Goal: Information Seeking & Learning: Learn about a topic

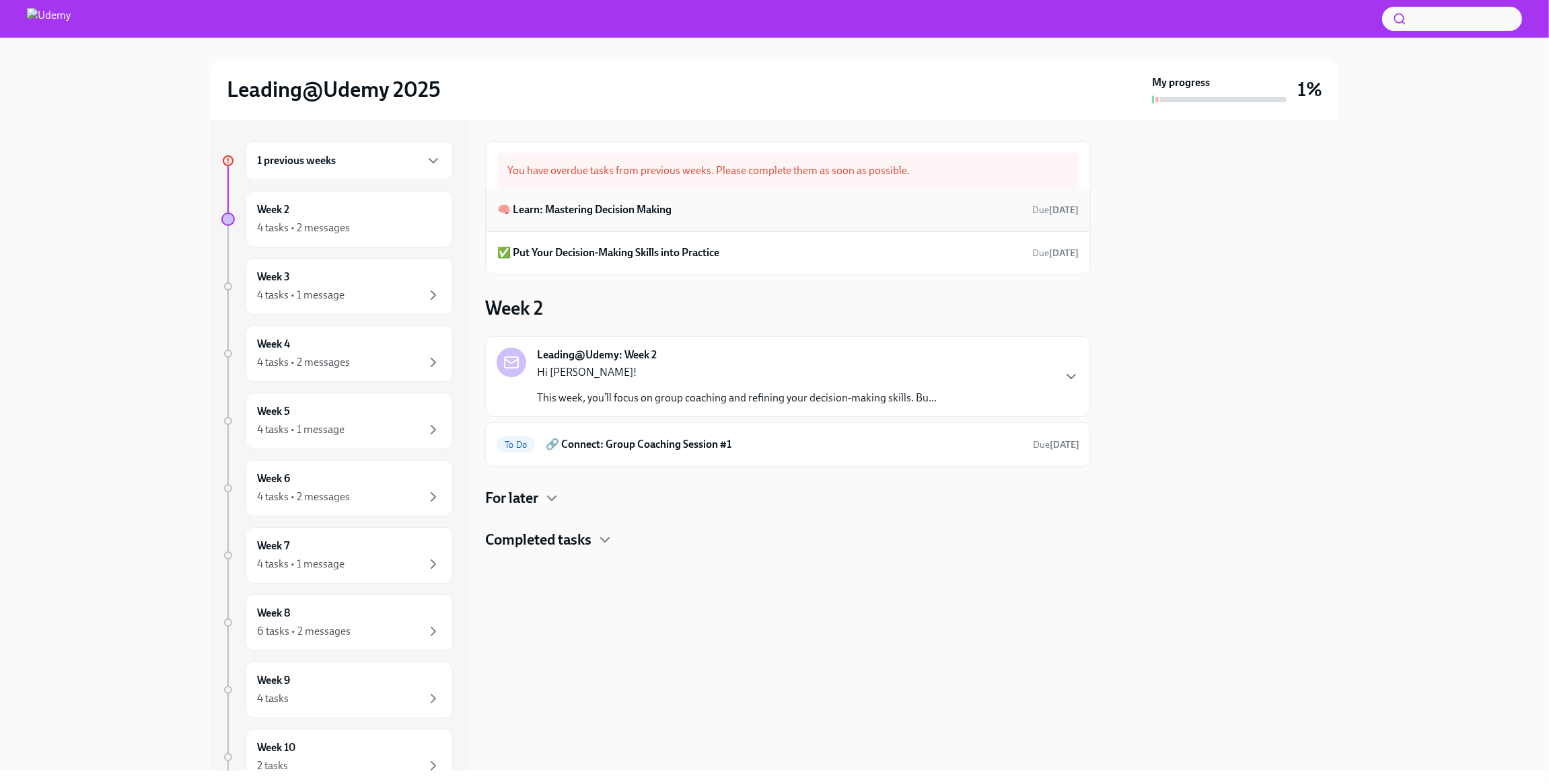
click at [592, 207] on h6 "🧠 Learn: Mastering Decision Making" at bounding box center [584, 210] width 174 height 15
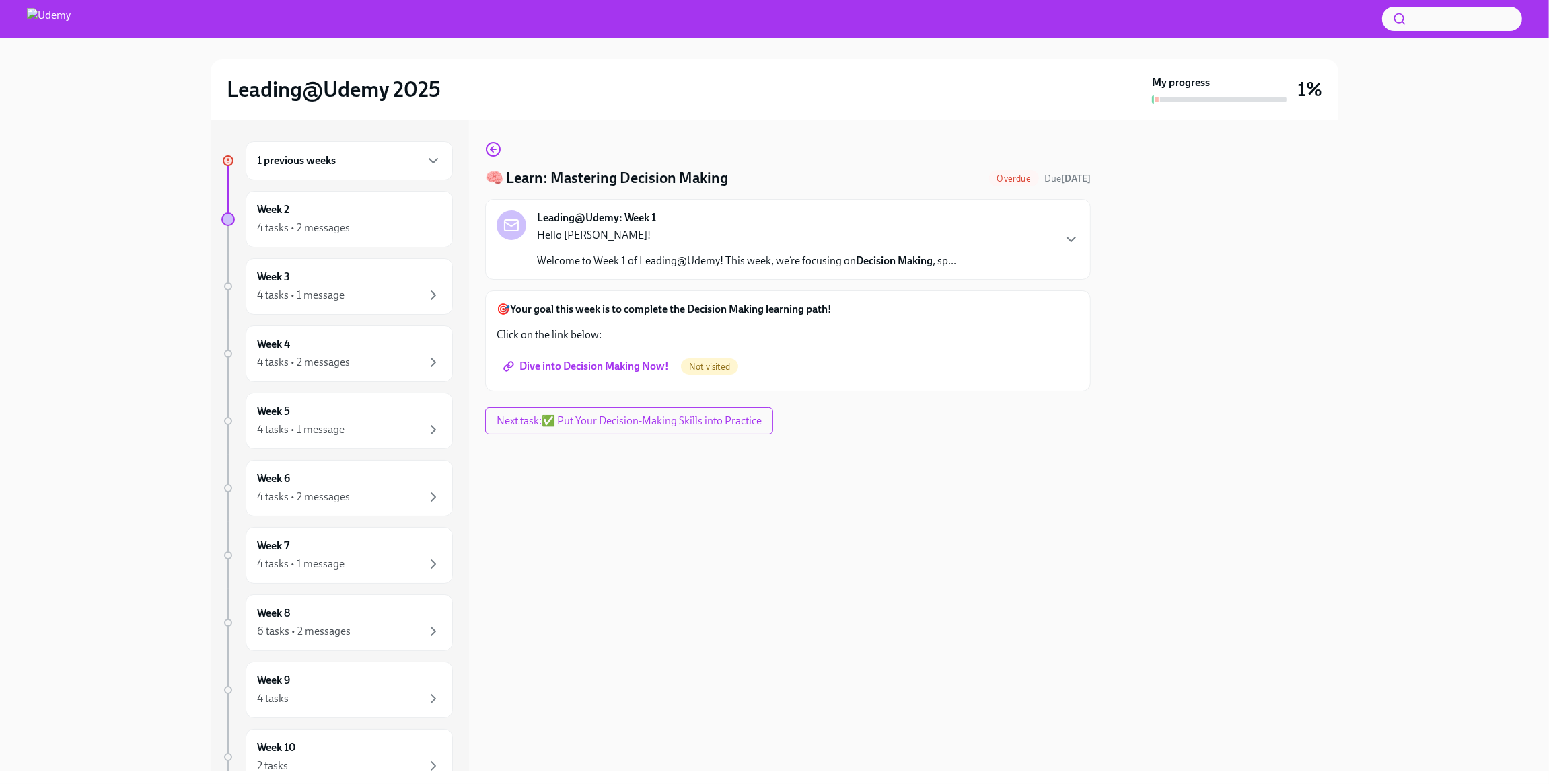
click at [616, 361] on span "Dive into Decision Making Now!" at bounding box center [586, 366] width 163 height 14
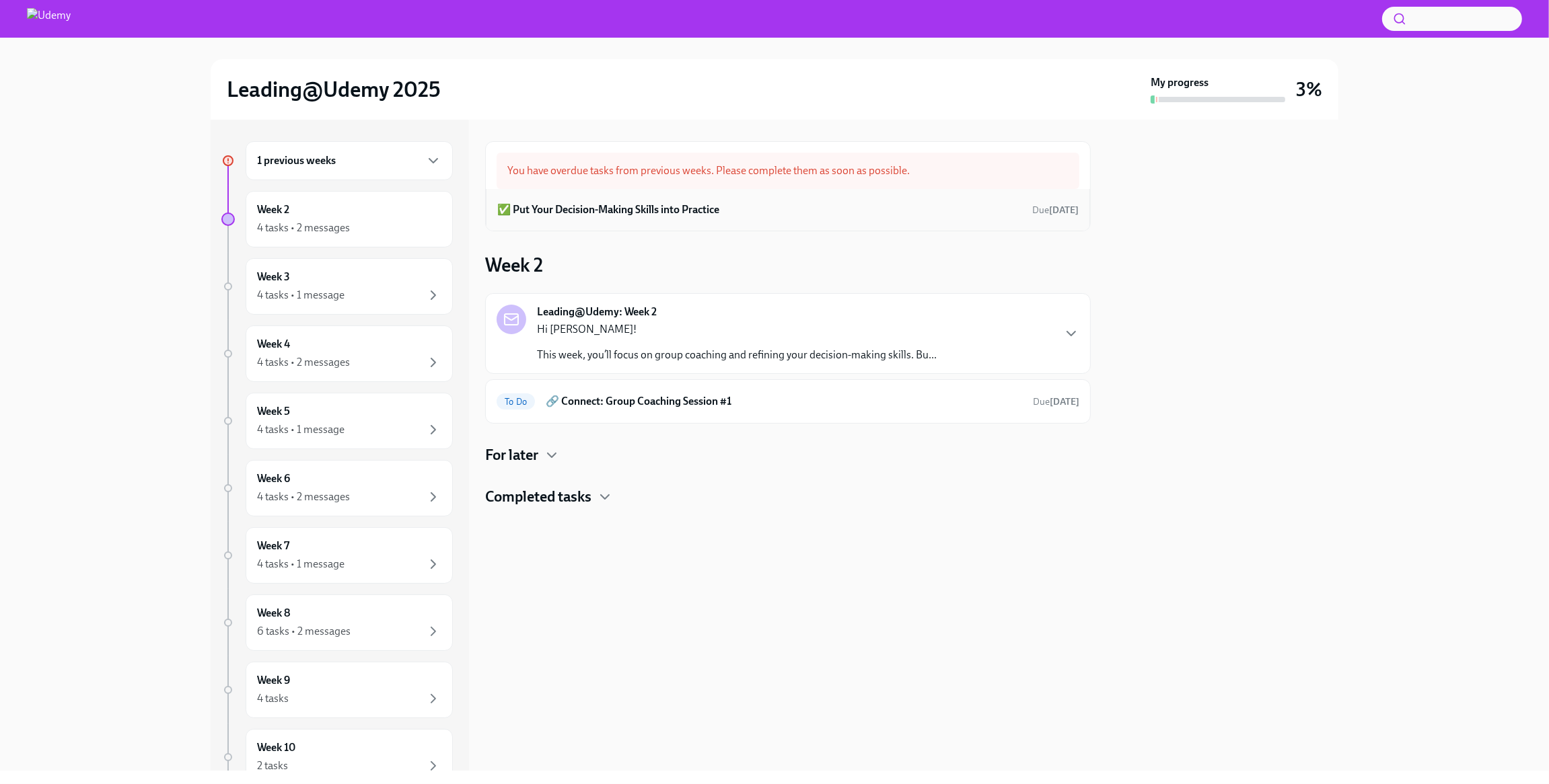
click at [650, 203] on h6 "✅ Put Your Decision-Making Skills into Practice" at bounding box center [608, 210] width 222 height 15
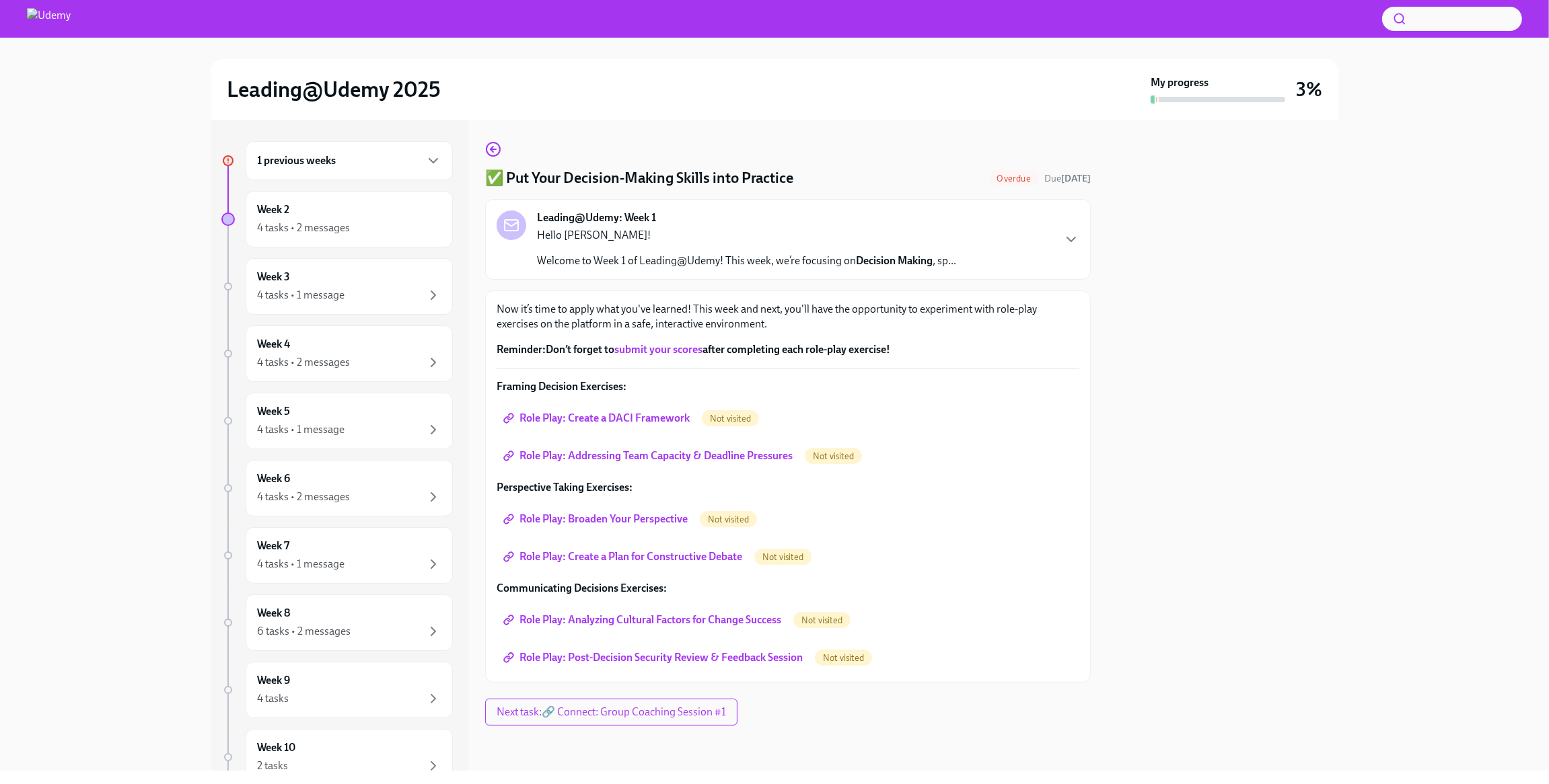
click at [582, 416] on span "Role Play: Create a DACI Framework" at bounding box center [597, 419] width 183 height 14
click at [774, 453] on span "Role Play: Addressing Team Capacity & Deadline Pressures" at bounding box center [648, 456] width 287 height 14
click at [586, 512] on span "Role Play: Broaden Your Perspective" at bounding box center [596, 519] width 181 height 14
click at [553, 560] on span "Role Play: Create a Plan for Constructive Debate" at bounding box center [624, 556] width 236 height 14
click at [667, 620] on span "Role Play: Analyzing Cultural Factors for Change Success" at bounding box center [642, 621] width 275 height 14
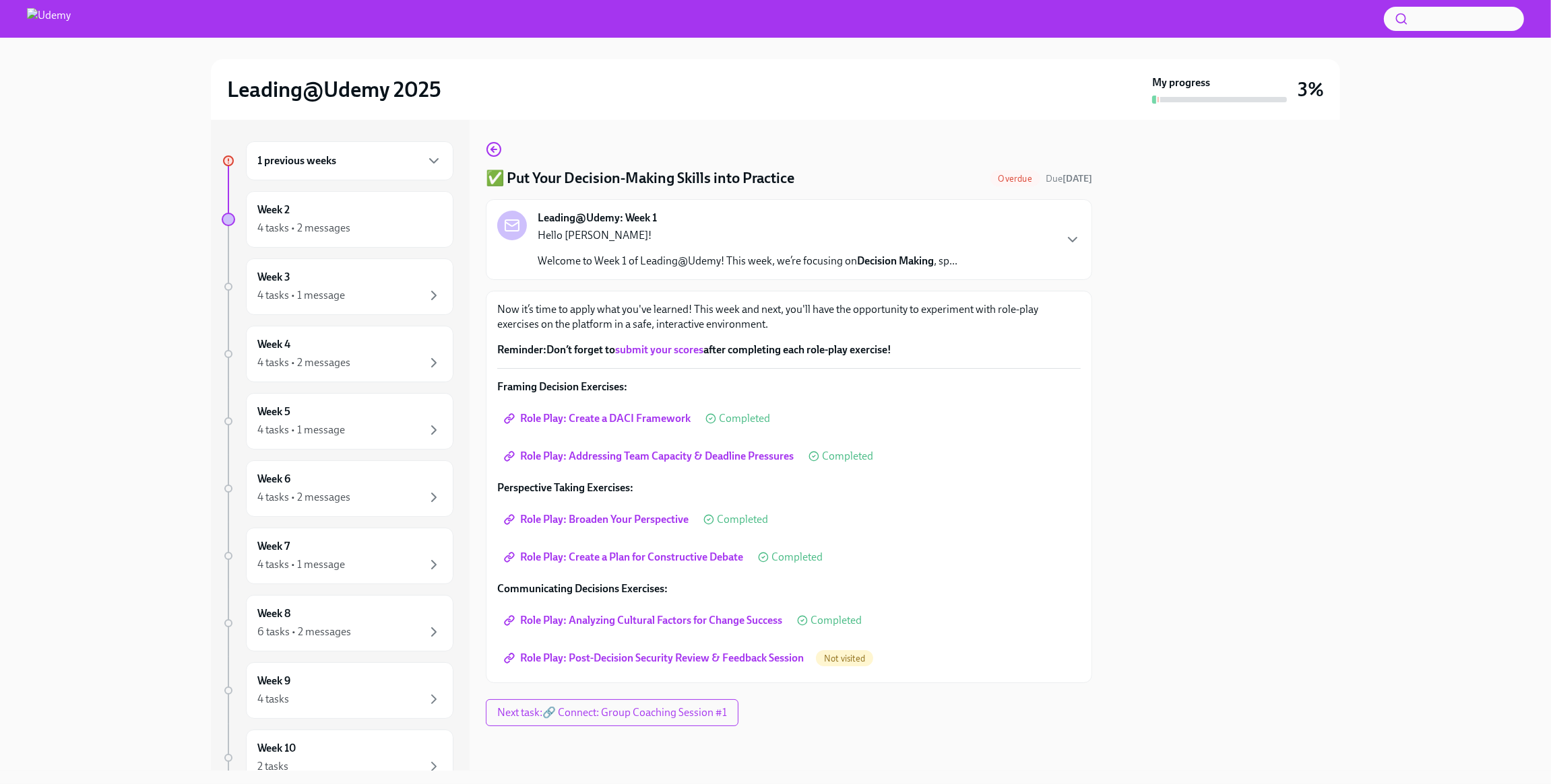
click at [669, 655] on span "Role Play: Post-Decision Security Review & Feedback Session" at bounding box center [654, 659] width 297 height 14
click at [1071, 238] on icon "button" at bounding box center [1072, 240] width 16 height 16
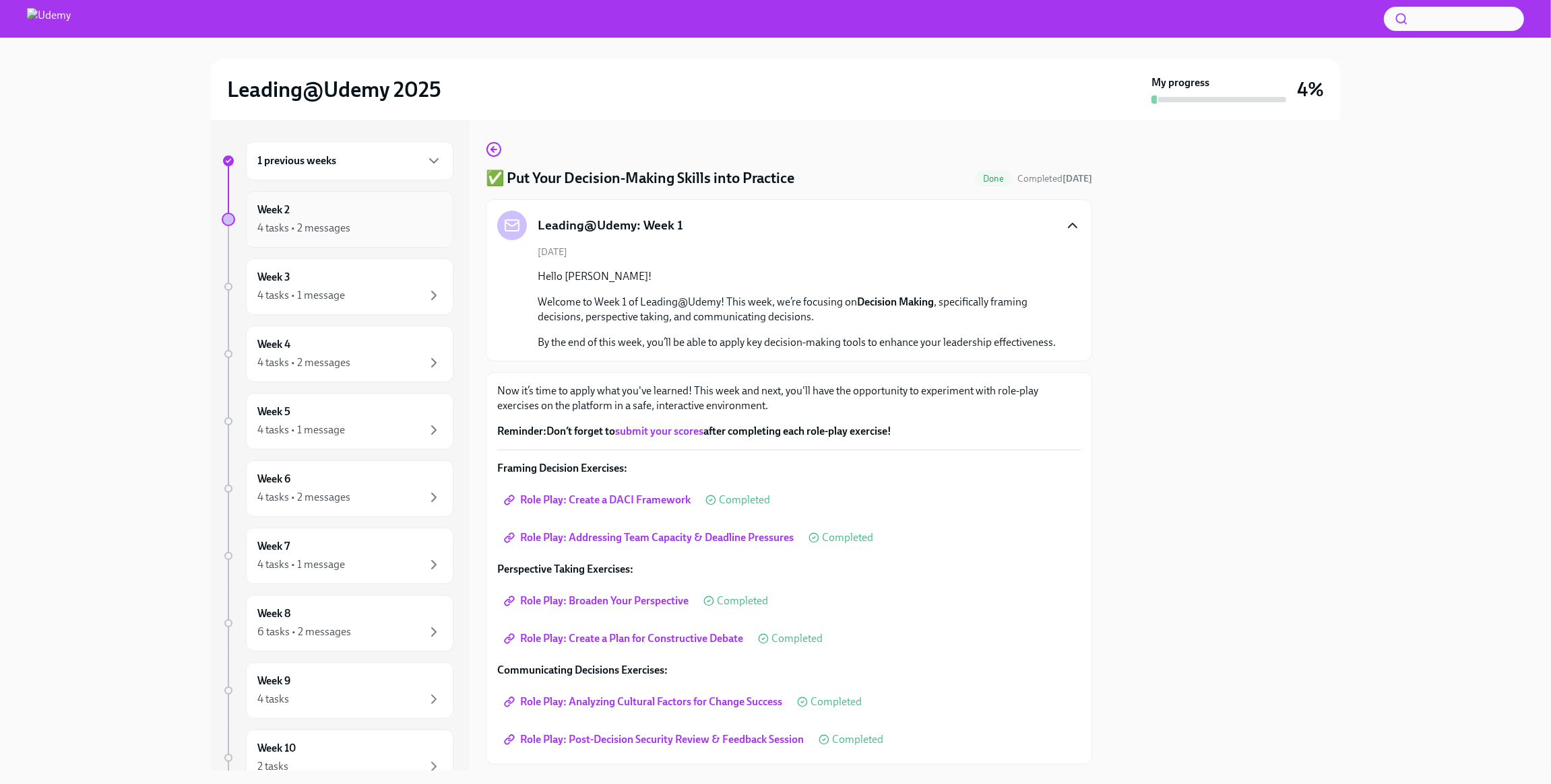
click at [311, 237] on div "Week 2 4 tasks • 2 messages" at bounding box center [349, 219] width 207 height 56
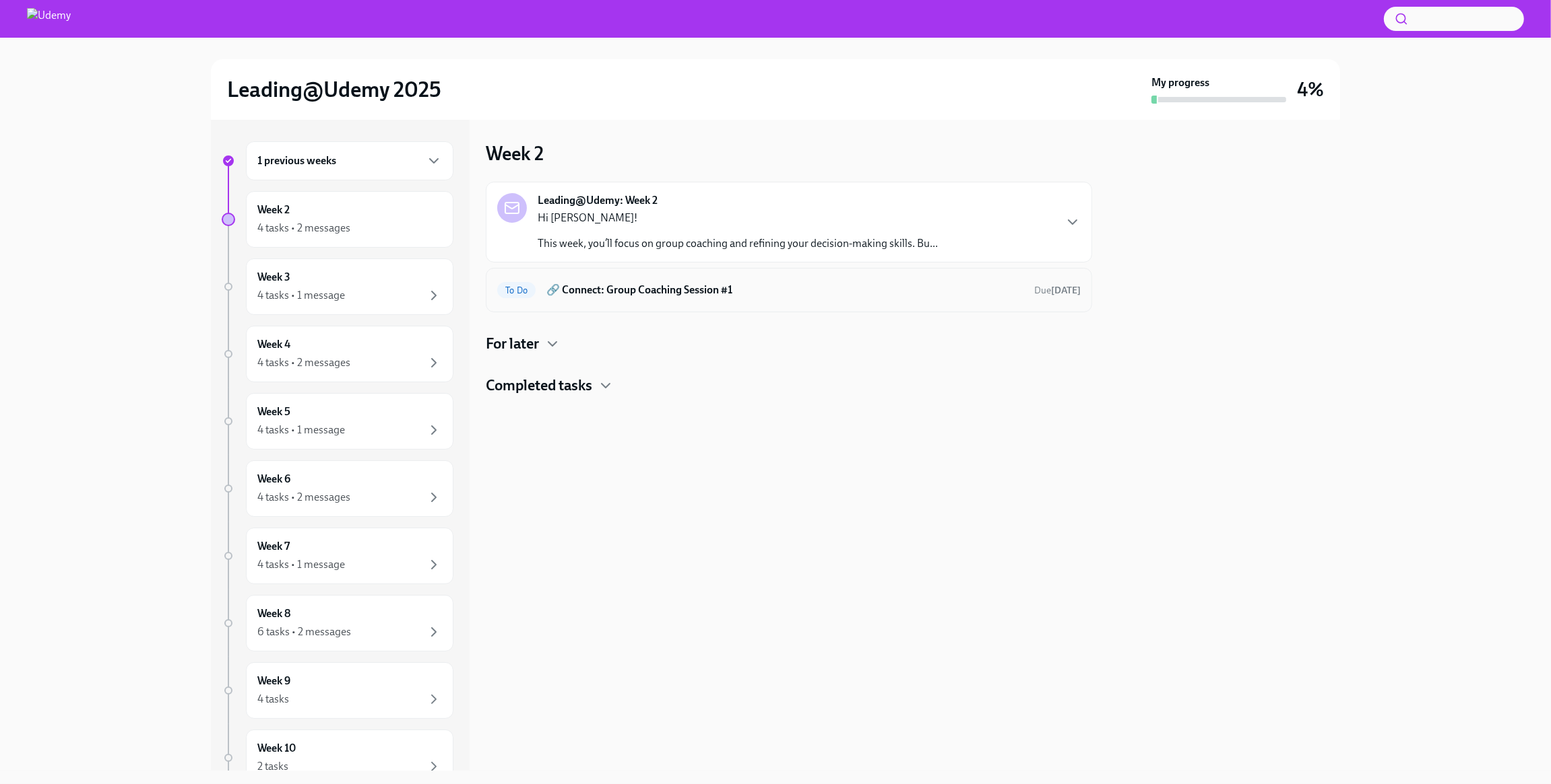
click at [690, 285] on h6 "🔗 Connect: Group Coaching Session #1" at bounding box center [784, 290] width 477 height 15
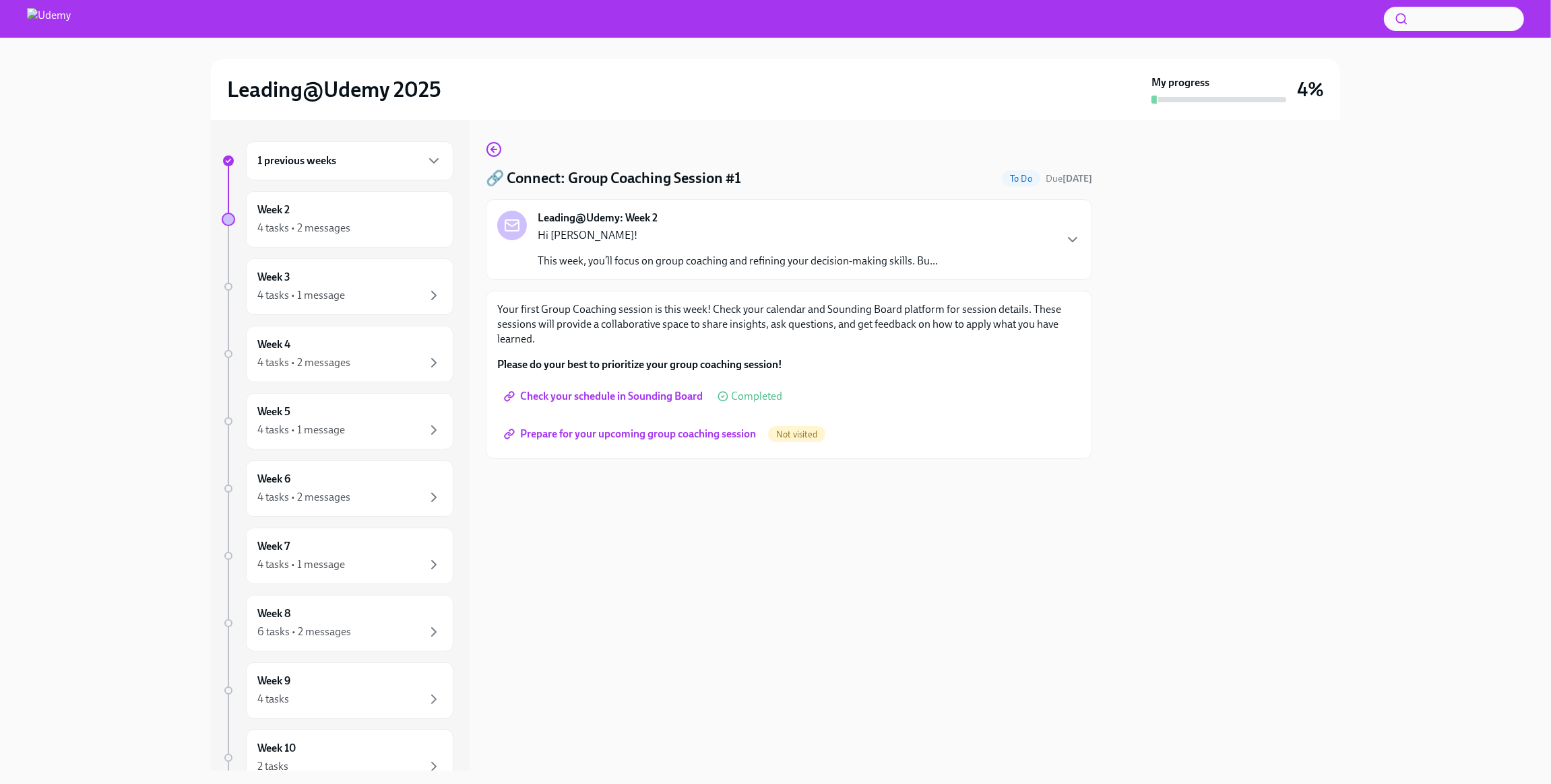
click at [666, 431] on span "Prepare for your upcoming group coaching session" at bounding box center [630, 435] width 250 height 14
click at [324, 290] on div "4 tasks • 1 message" at bounding box center [301, 295] width 88 height 15
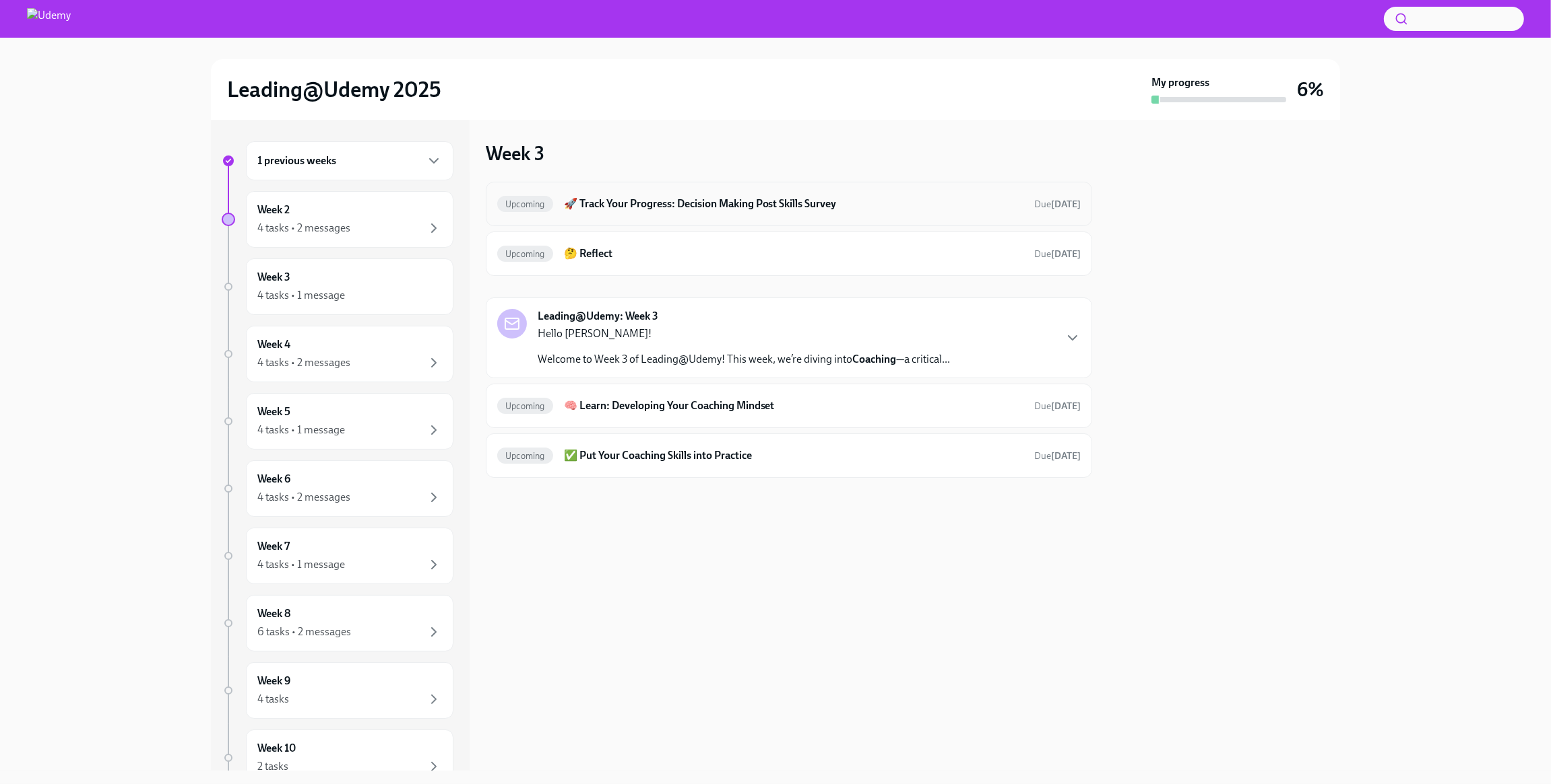
click at [707, 205] on h6 "🚀 Track Your Progress: Decision Making Post Skills Survey" at bounding box center [793, 203] width 460 height 15
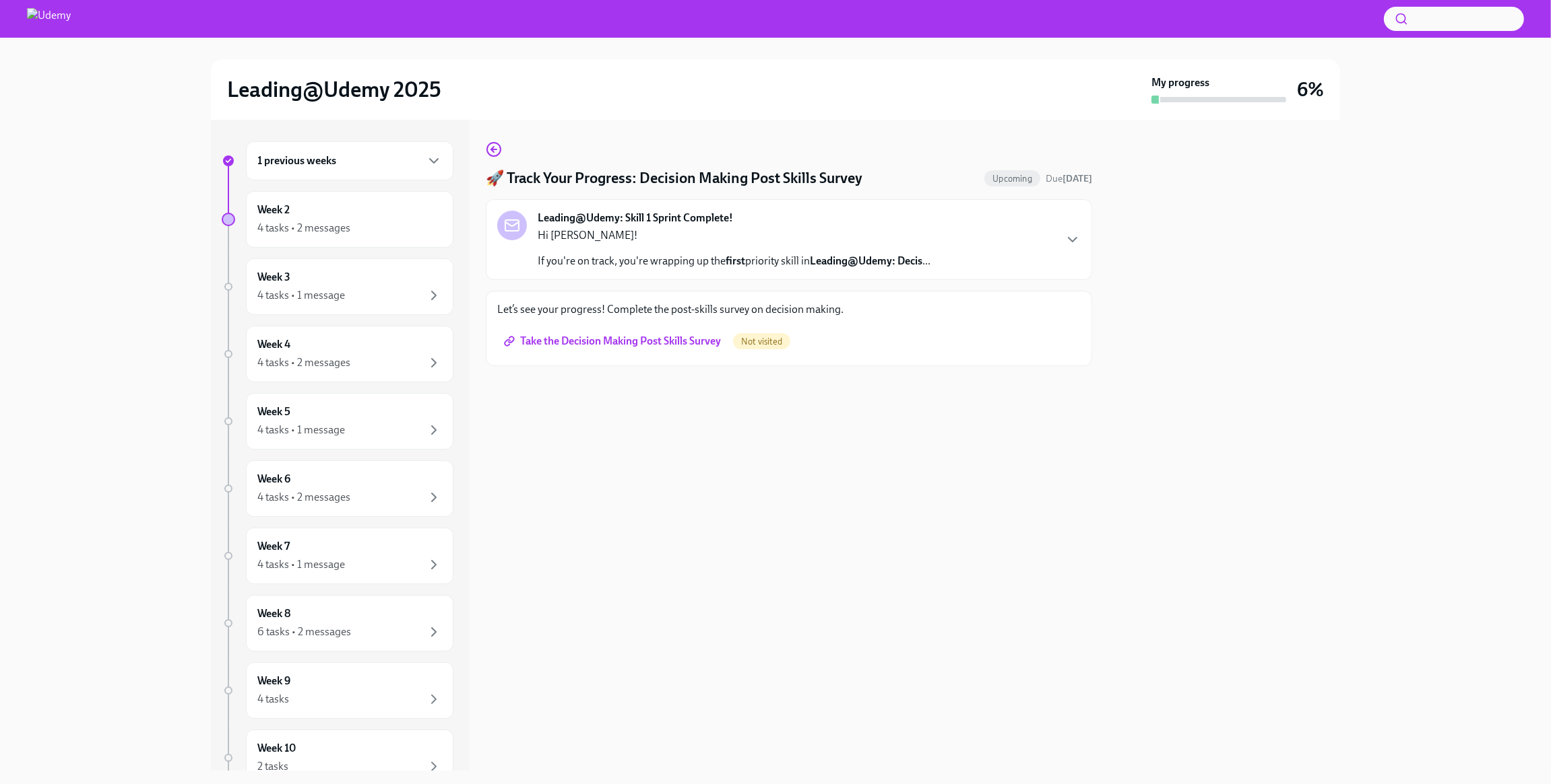
click at [676, 345] on span "Take the Decision Making Post Skills Survey" at bounding box center [613, 341] width 214 height 14
click at [1033, 247] on div "Leading@Udemy: Skill 1 Sprint Complete! Hi [PERSON_NAME]! If you're on track, y…" at bounding box center [788, 240] width 583 height 58
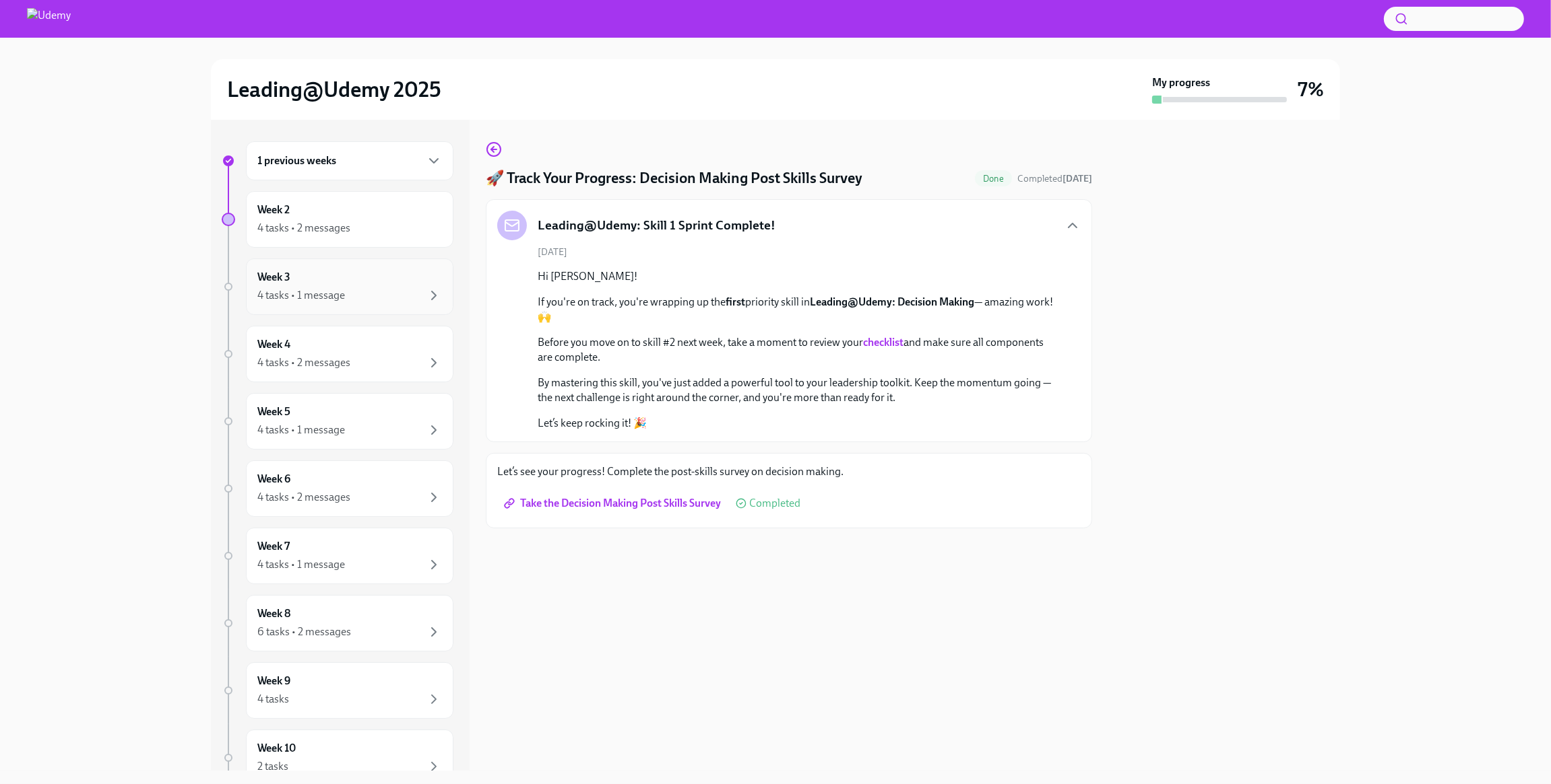
click at [329, 290] on div "4 tasks • 1 message" at bounding box center [301, 295] width 88 height 15
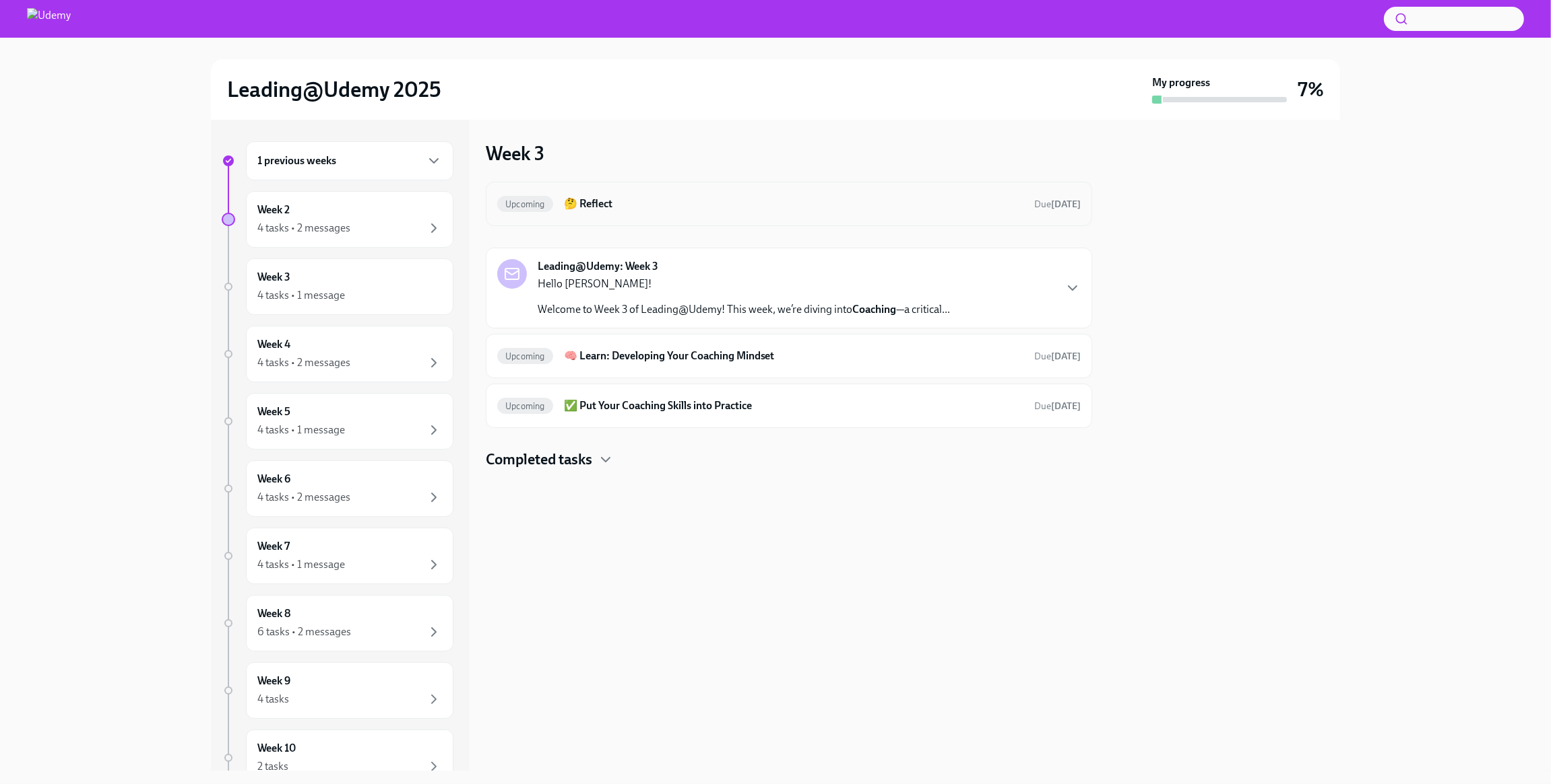
click at [781, 197] on h6 "🤔 Reflect" at bounding box center [793, 203] width 460 height 15
